Goal: Find specific page/section: Find specific page/section

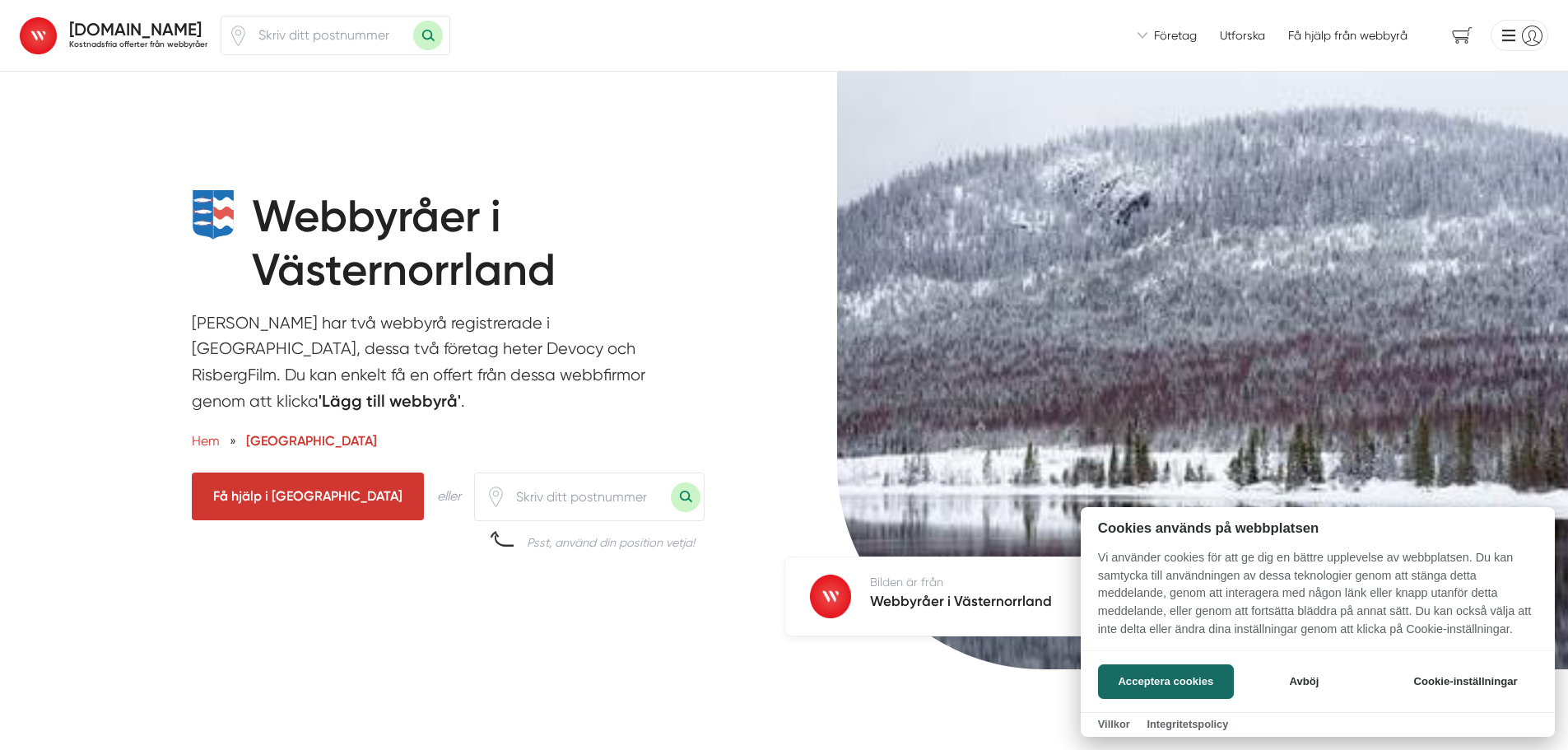
click at [553, 494] on div at bounding box center [784, 375] width 1568 height 750
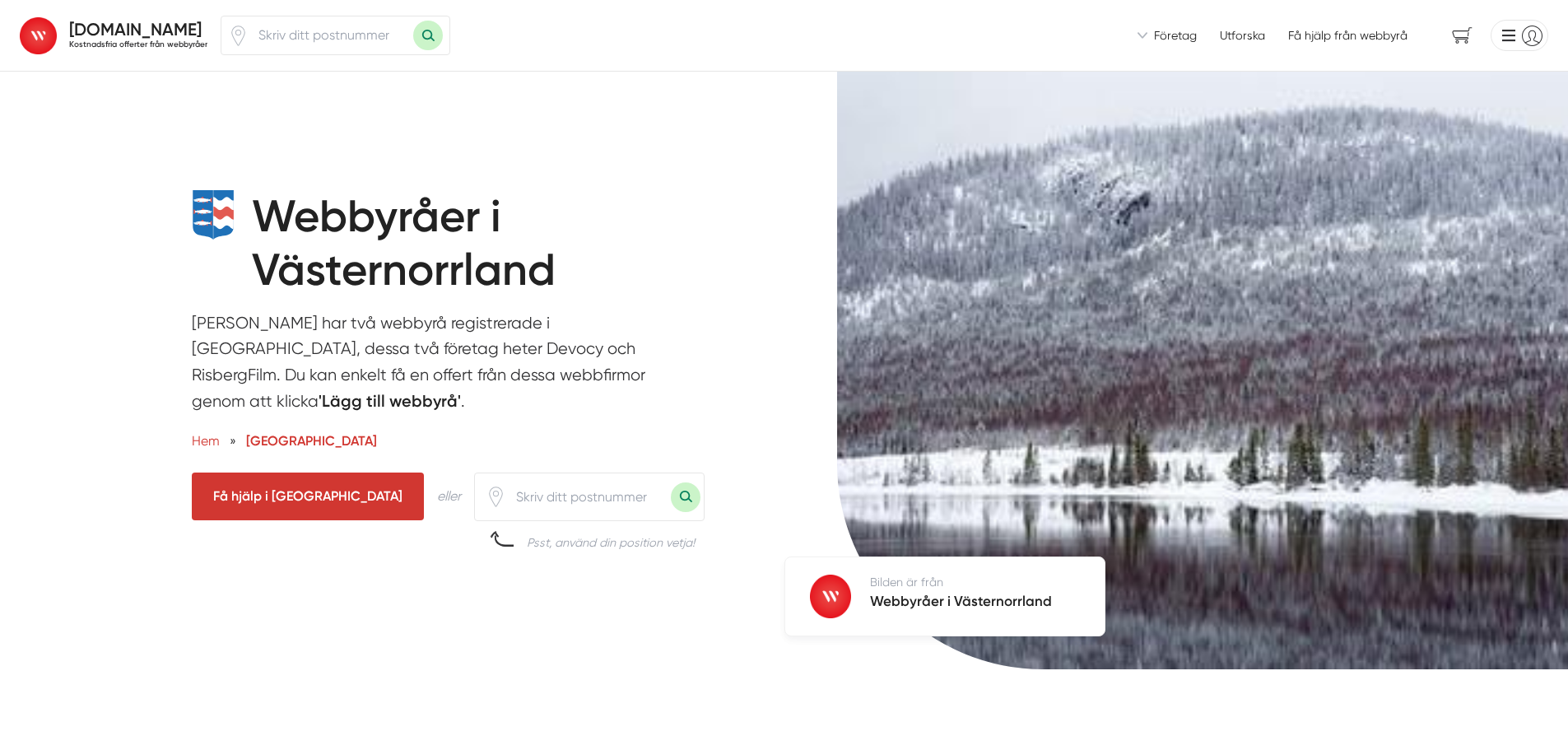
click at [570, 499] on input "number" at bounding box center [588, 497] width 165 height 38
type input "87161"
click at [671, 488] on button "Sök med postnummer" at bounding box center [685, 497] width 30 height 30
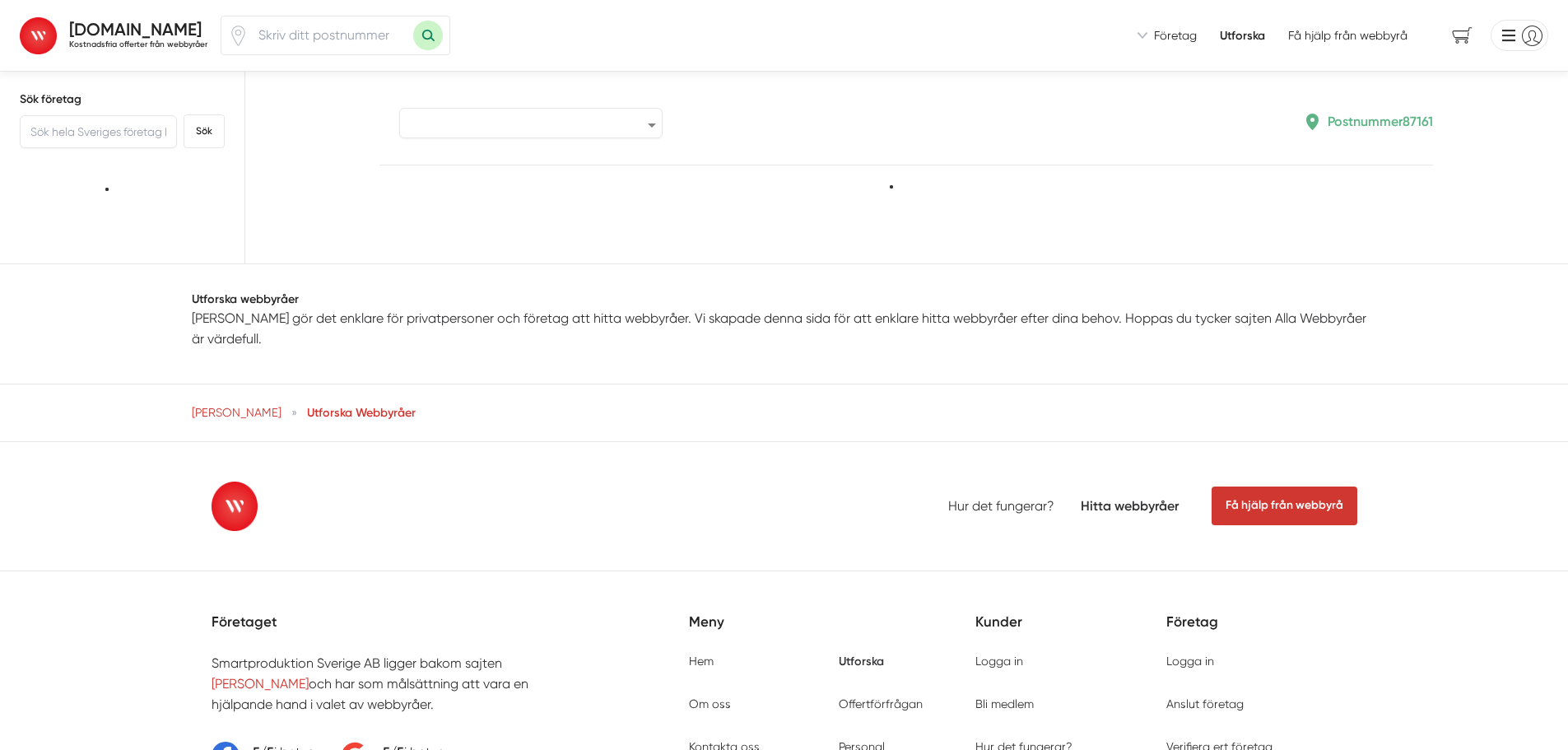
type input "87161"
